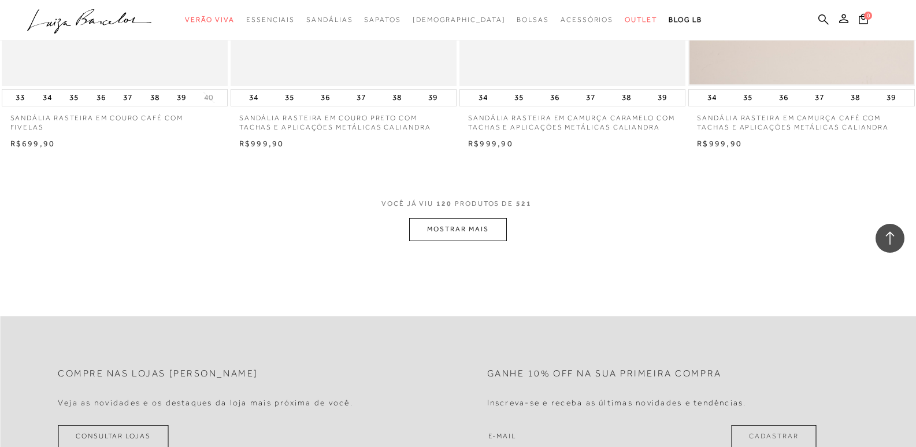
scroll to position [2402, 0]
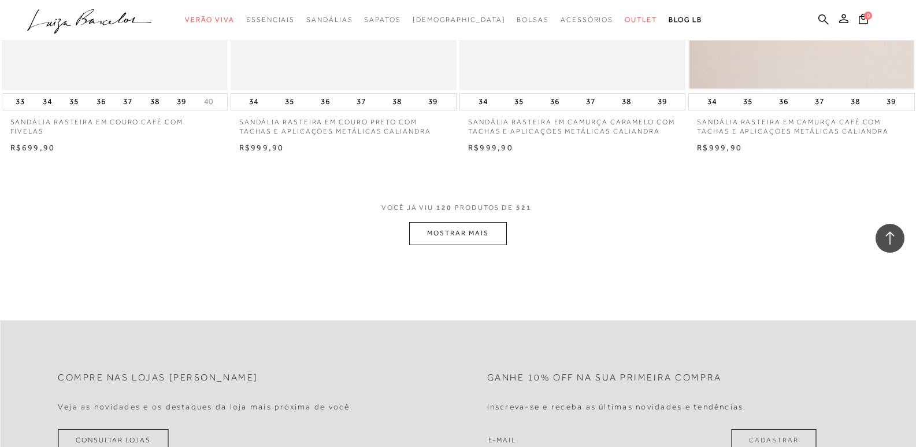
click at [459, 243] on button "MOSTRAR MAIS" at bounding box center [457, 233] width 97 height 23
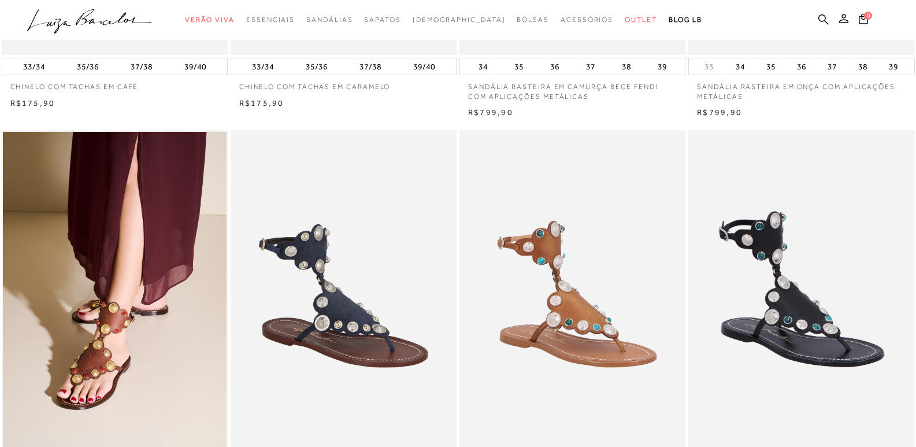
scroll to position [184, 0]
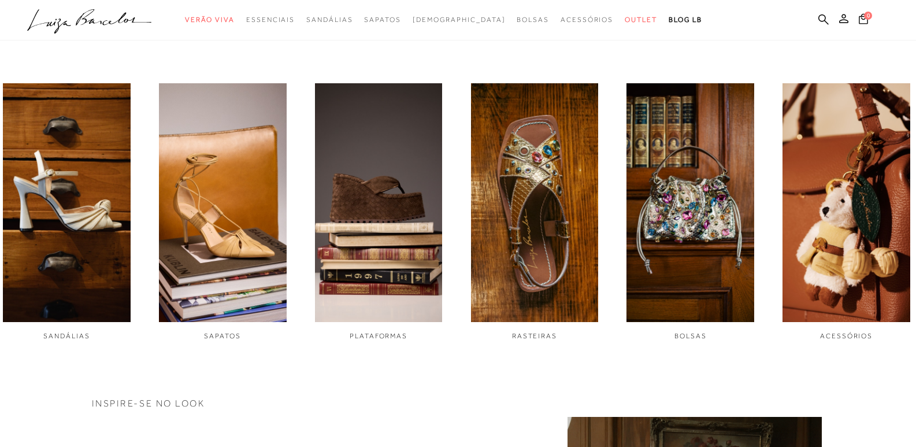
scroll to position [439, 0]
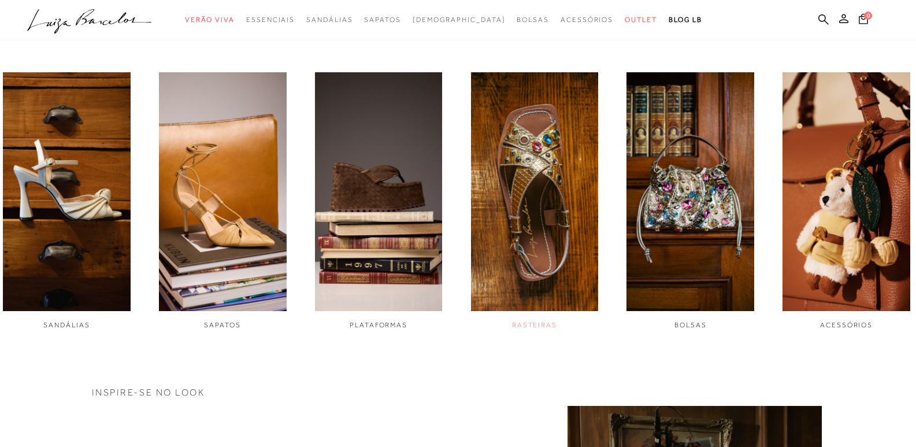
click at [544, 163] on img "4 / 6" at bounding box center [535, 191] width 128 height 239
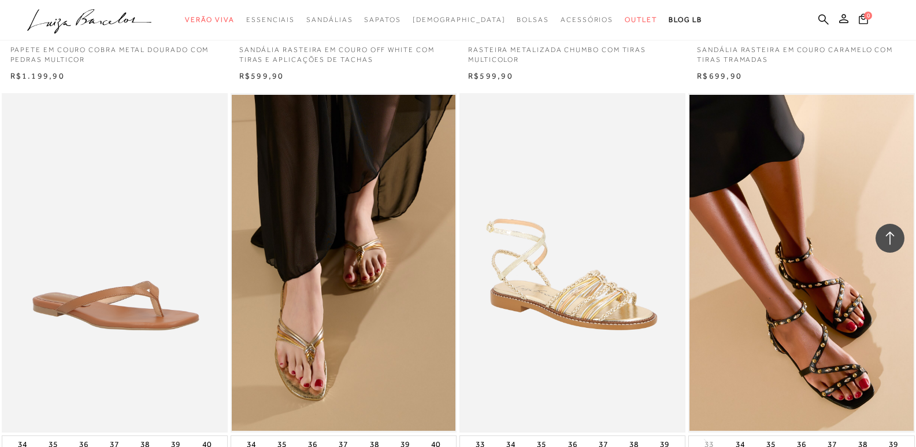
scroll to position [2087, 0]
